Goal: Task Accomplishment & Management: Use online tool/utility

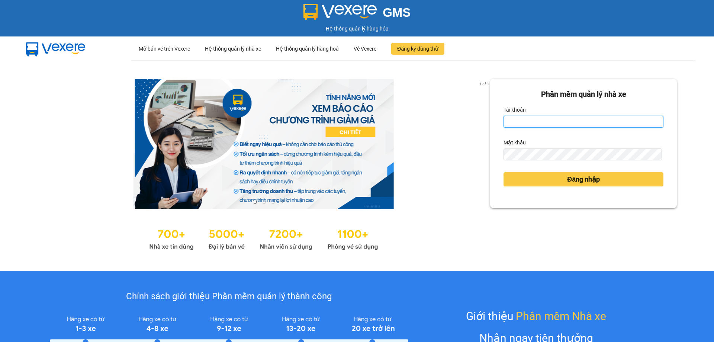
click at [530, 125] on input "Tài khoản" at bounding box center [584, 122] width 160 height 12
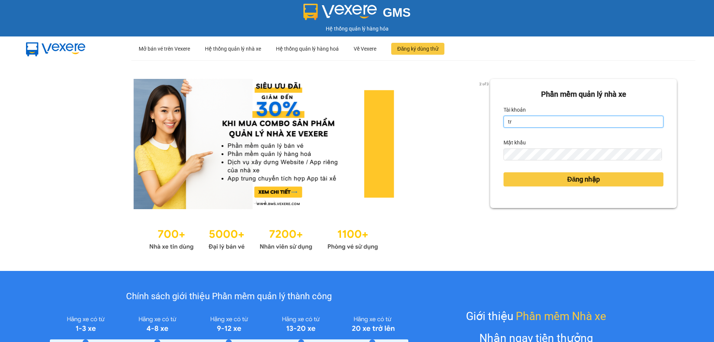
type input "tranyen.thoidai"
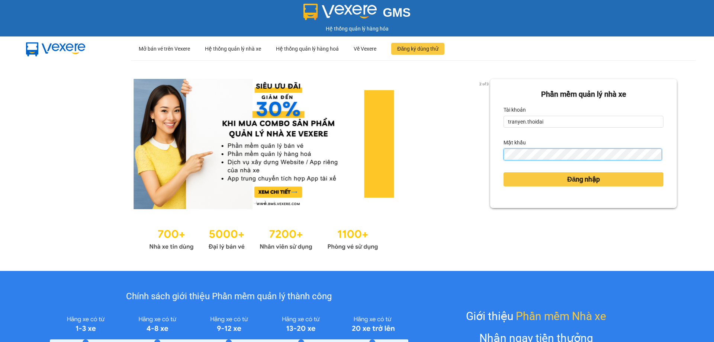
click at [504, 172] on button "Đăng nhập" at bounding box center [584, 179] width 160 height 14
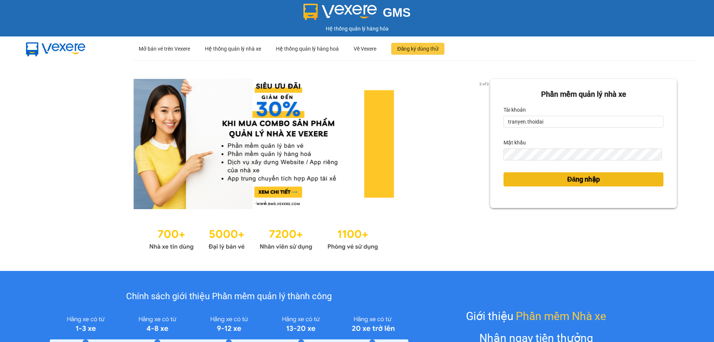
click at [521, 178] on button "Đăng nhập" at bounding box center [584, 179] width 160 height 14
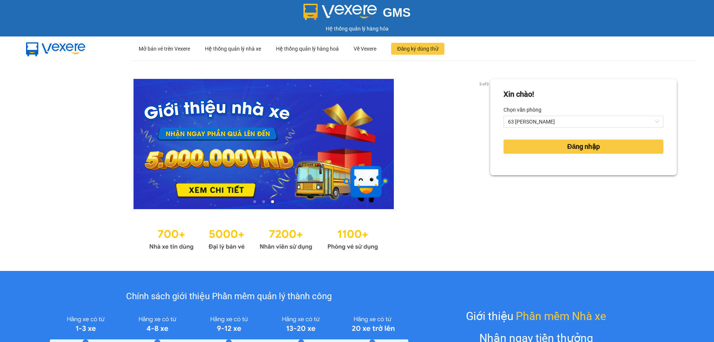
click at [561, 115] on div "Chọn văn phòng" at bounding box center [584, 110] width 160 height 12
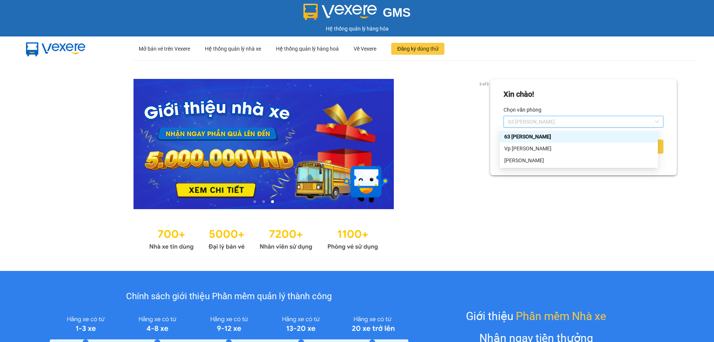
drag, startPoint x: 552, startPoint y: 122, endPoint x: 546, endPoint y: 138, distance: 17.3
click at [553, 123] on span "63 Trần Quang Tặng" at bounding box center [583, 121] width 151 height 11
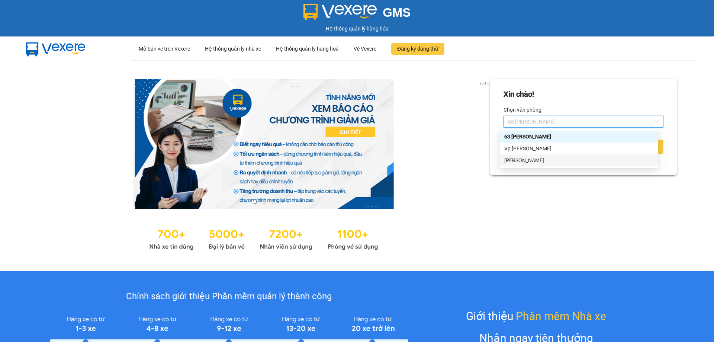
click at [524, 161] on div "Lý Nhân" at bounding box center [578, 160] width 149 height 8
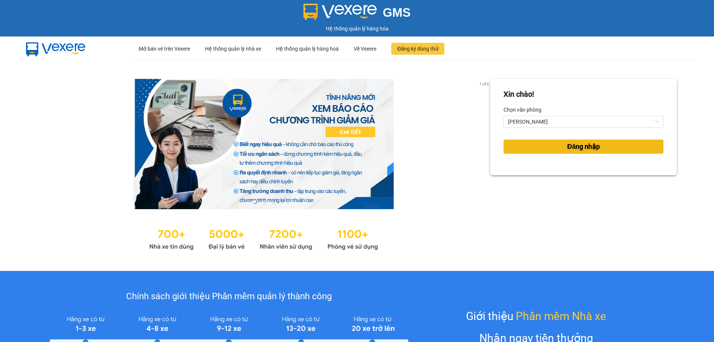
click at [631, 147] on button "Đăng nhập" at bounding box center [584, 146] width 160 height 14
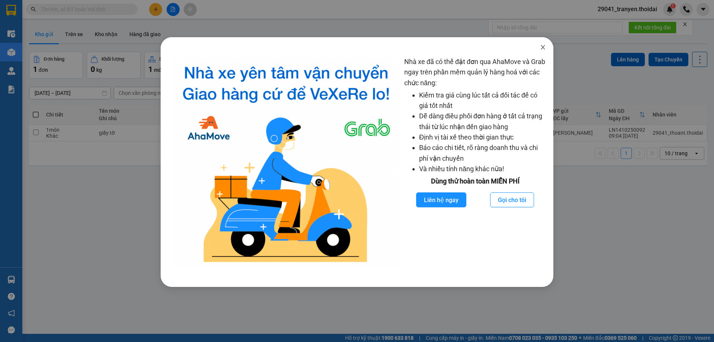
click at [542, 47] on icon "close" at bounding box center [543, 47] width 6 height 6
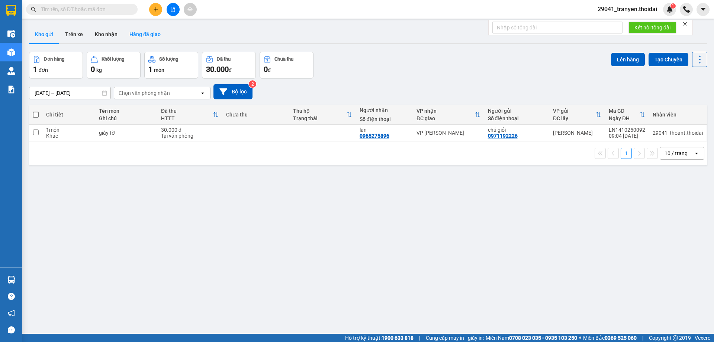
click at [133, 33] on button "Hàng đã giao" at bounding box center [144, 34] width 43 height 18
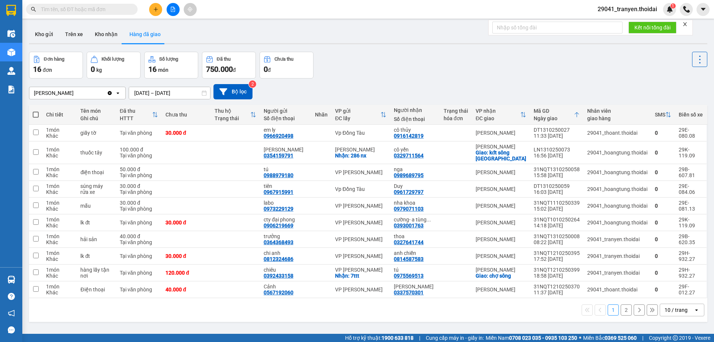
click at [563, 90] on div "Lý Nhân Clear value open 12/10/2025 – 14/10/2025 Press the down arrow key to in…" at bounding box center [368, 91] width 678 height 15
click at [434, 57] on div "Đơn hàng 16 đơn Khối lượng 0 kg Số lượng 16 món Đã thu 750.000 đ Chưa thu 0 đ" at bounding box center [368, 65] width 678 height 27
